Goal: Information Seeking & Learning: Understand process/instructions

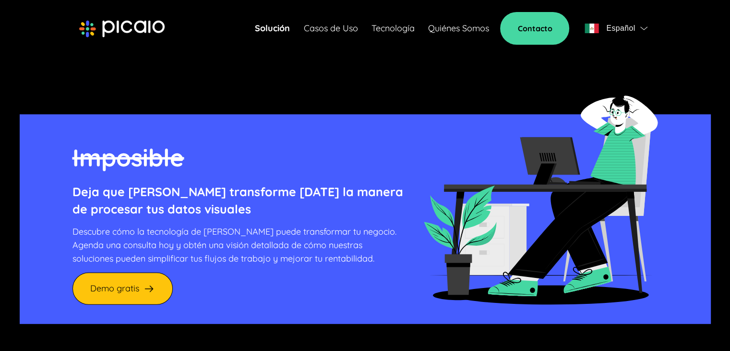
scroll to position [2691, 0]
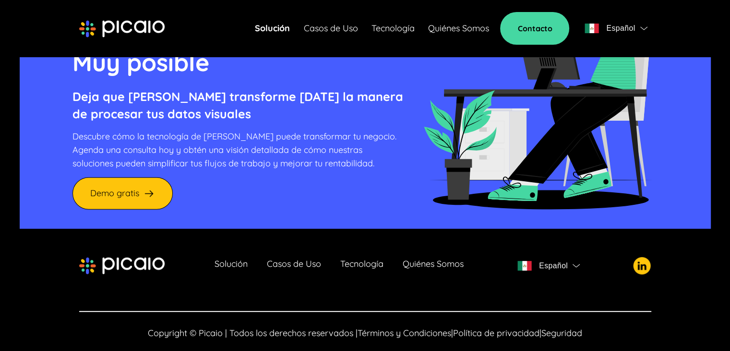
click at [440, 327] on span "Términos y Condiciones" at bounding box center [405, 332] width 94 height 11
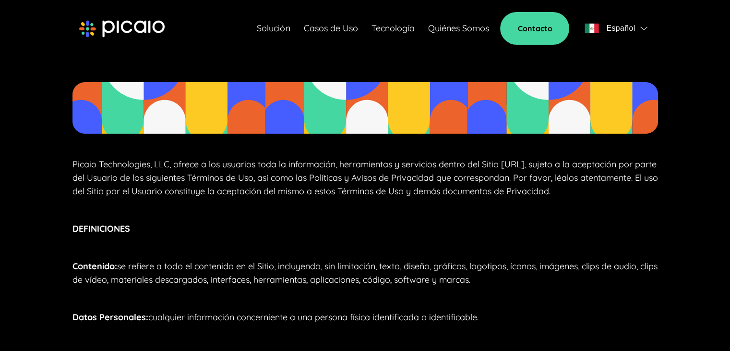
scroll to position [61, 0]
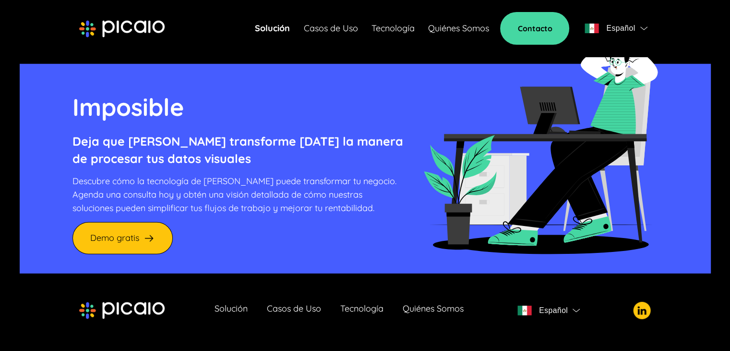
scroll to position [2691, 0]
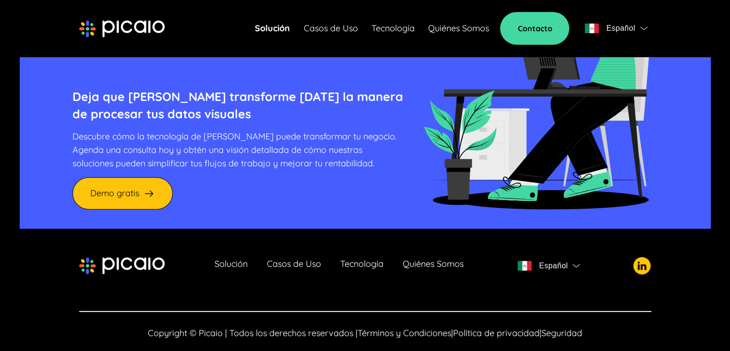
click at [478, 327] on span "Política de privacidad" at bounding box center [496, 332] width 86 height 11
